Goal: Navigation & Orientation: Find specific page/section

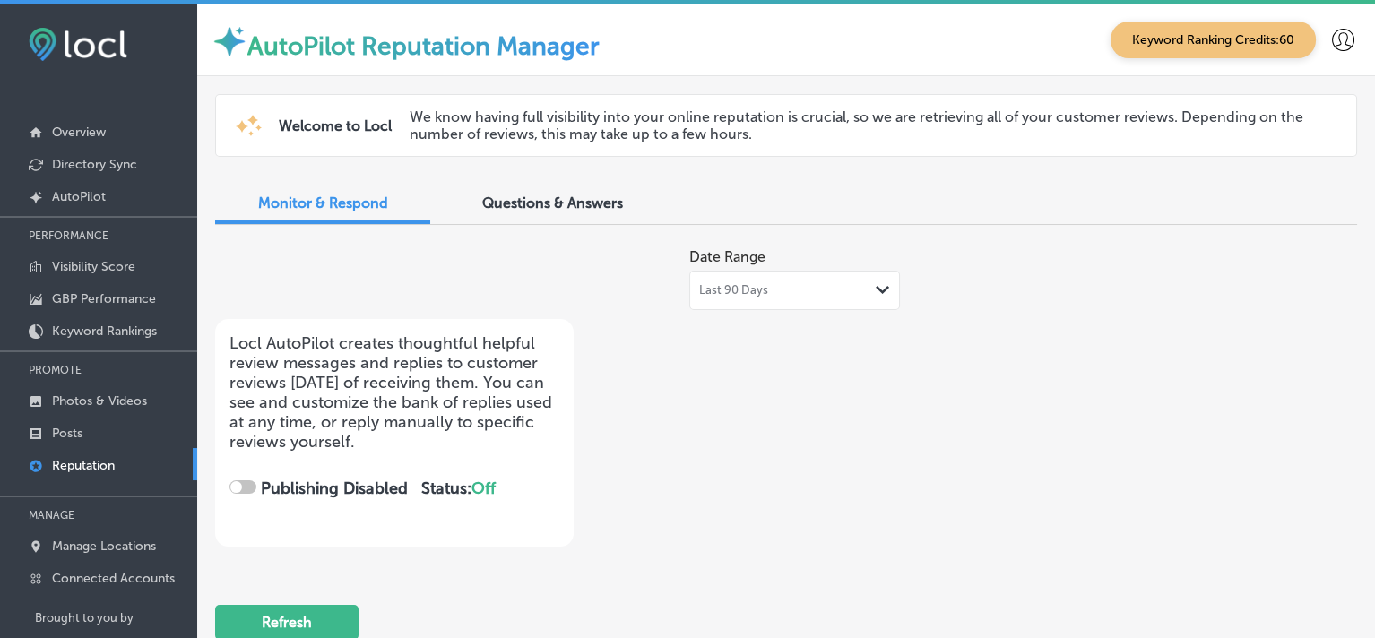
checkbox input "true"
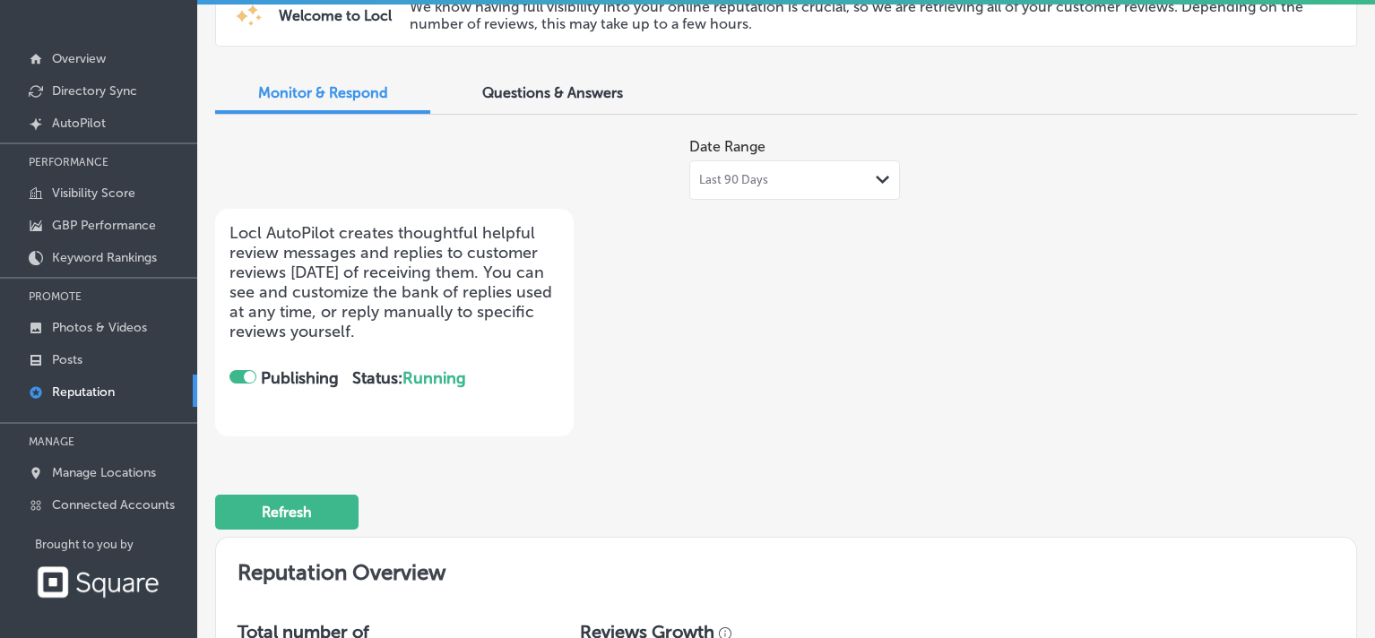
scroll to position [4, 0]
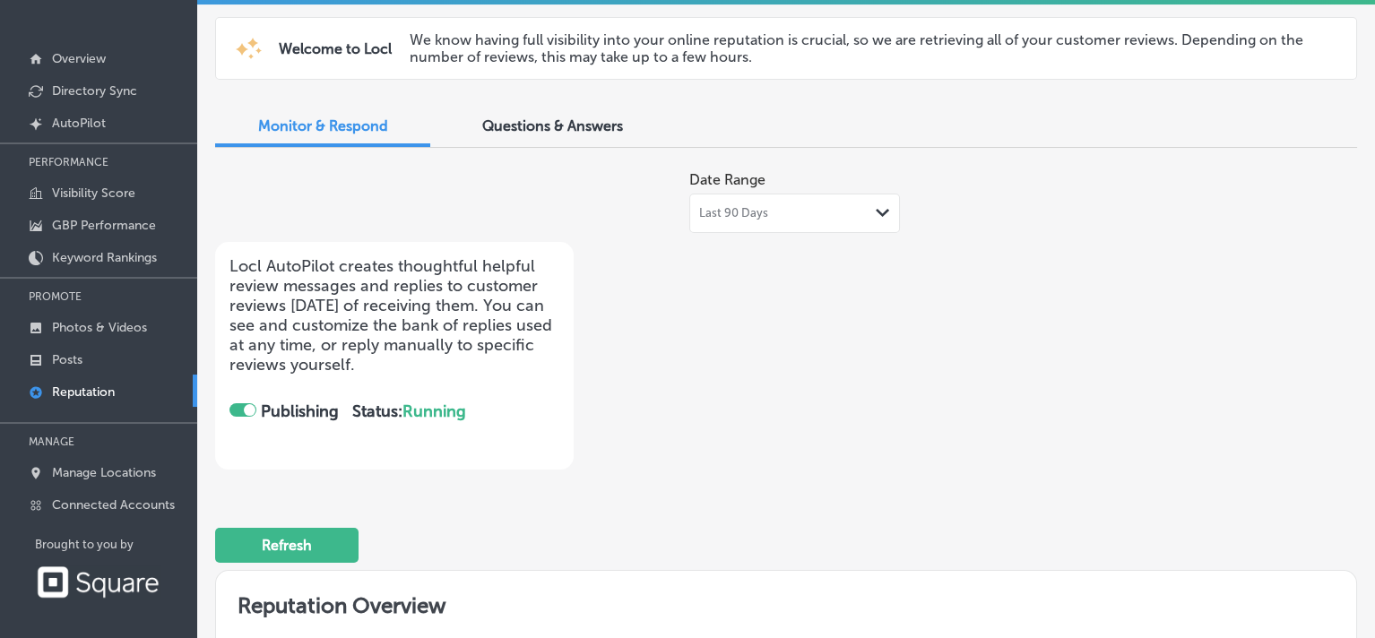
click at [875, 211] on icon "Path Created with Sketch." at bounding box center [881, 213] width 13 height 8
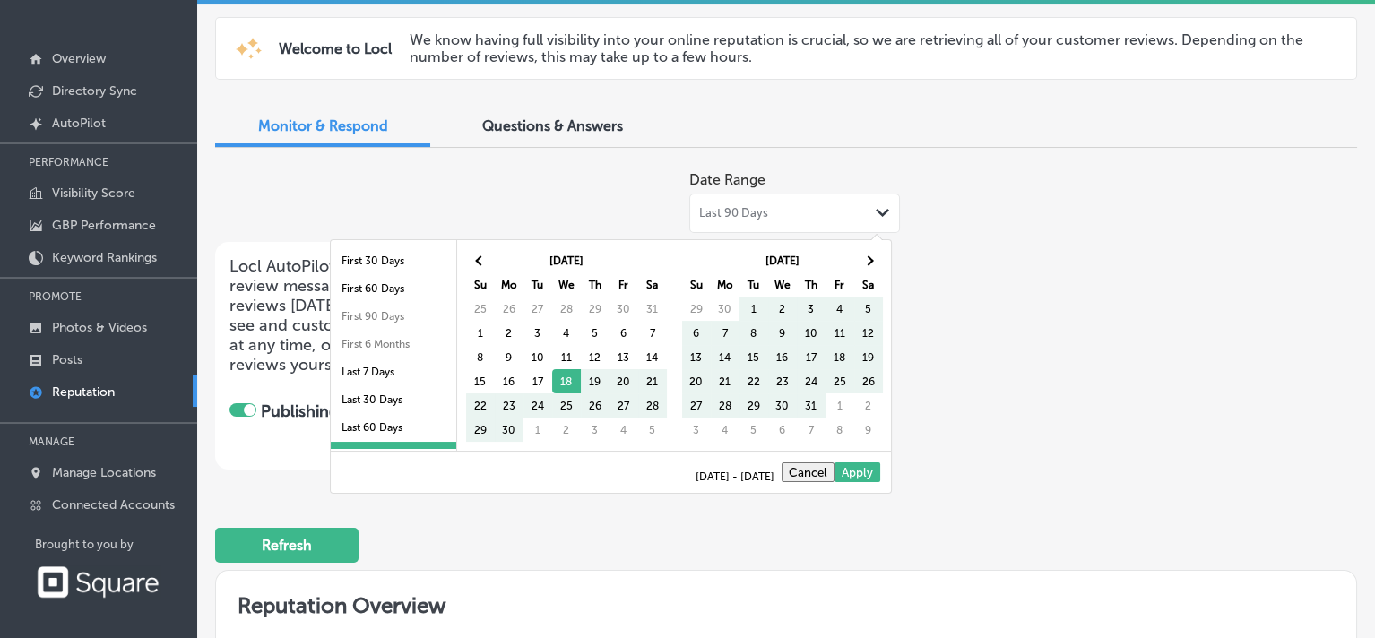
click at [875, 211] on icon "Path Created with Sketch." at bounding box center [881, 213] width 13 height 8
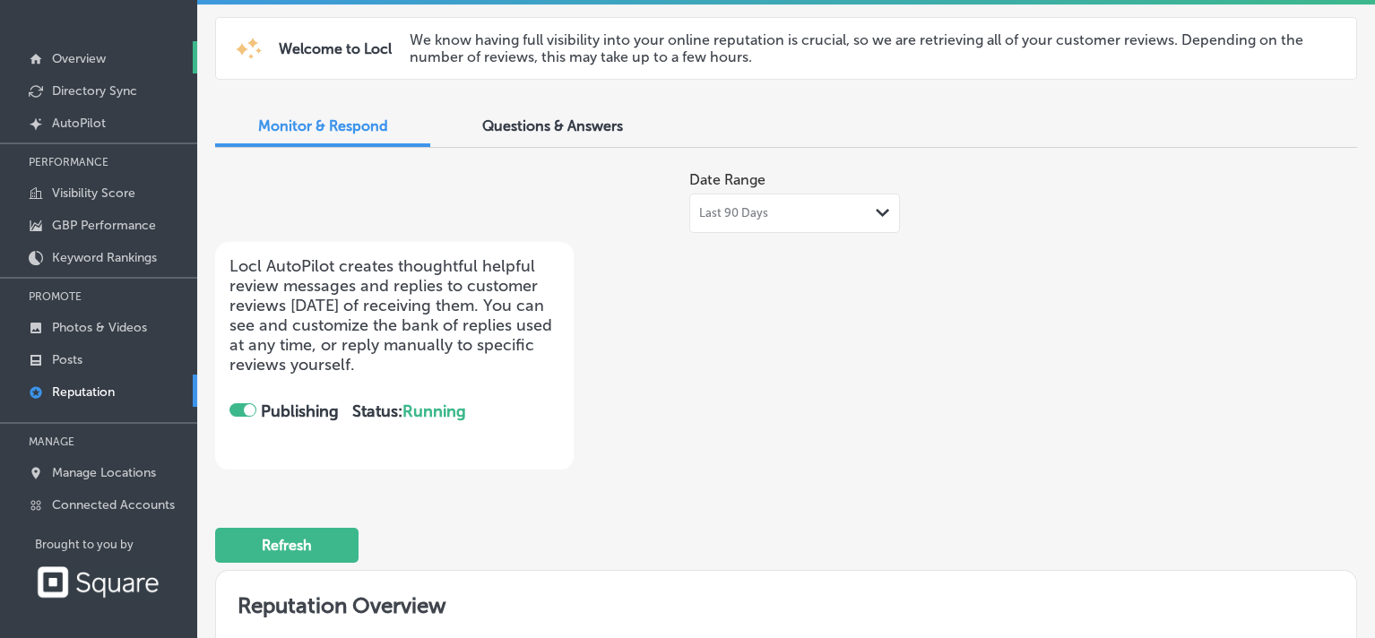
click at [119, 57] on link "Overview" at bounding box center [98, 57] width 197 height 32
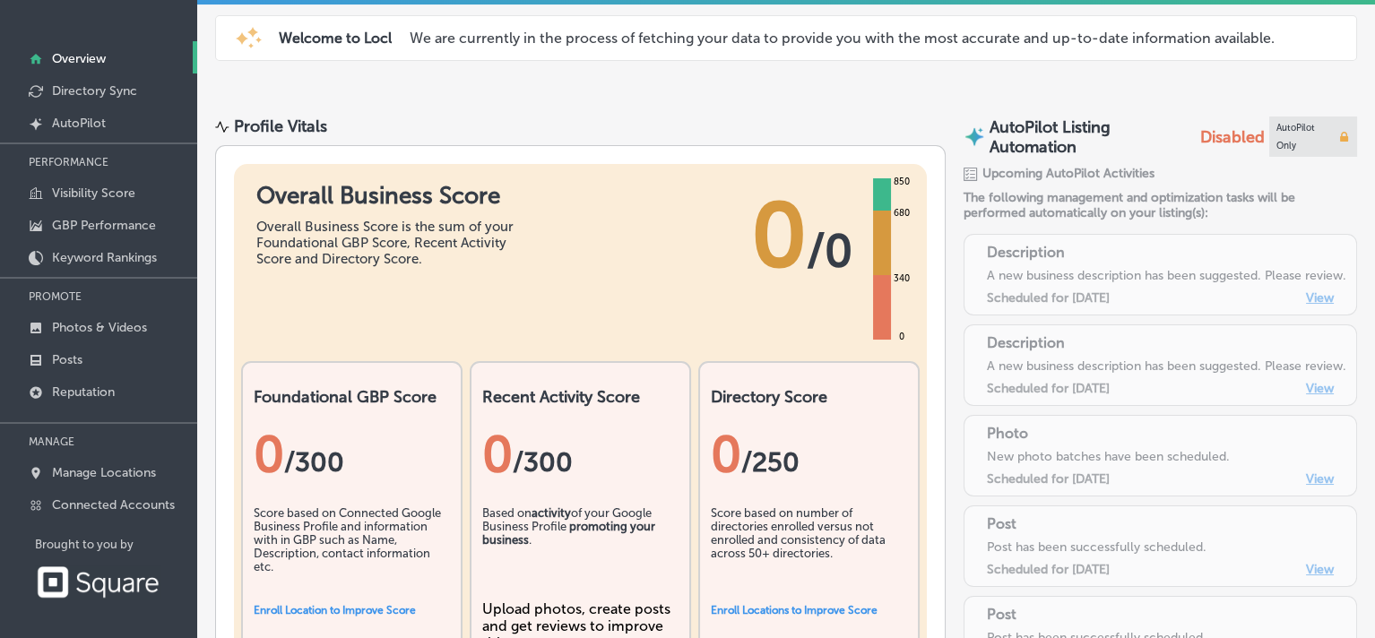
click at [99, 60] on p "Overview" at bounding box center [79, 58] width 54 height 15
